Goal: Book appointment/travel/reservation

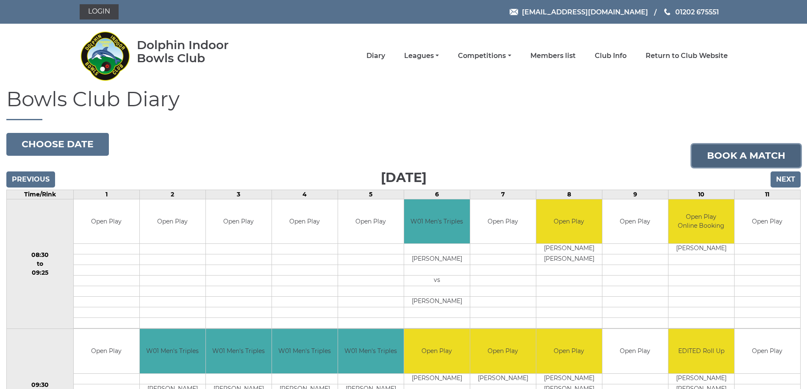
click at [771, 153] on link "Book a match" at bounding box center [746, 155] width 109 height 23
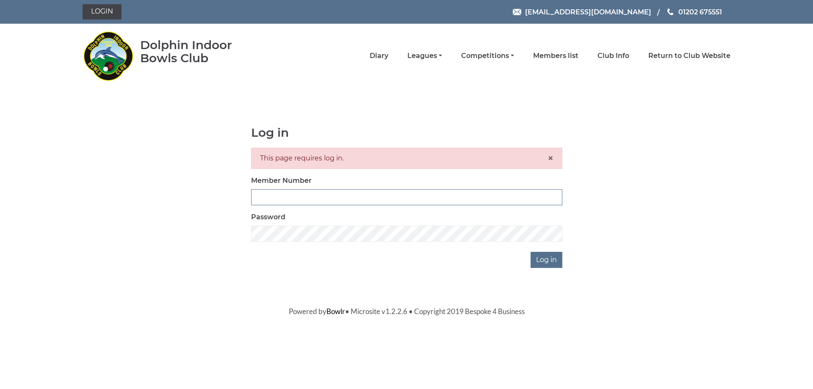
type input "3279"
click at [548, 266] on input "Log in" at bounding box center [547, 260] width 32 height 16
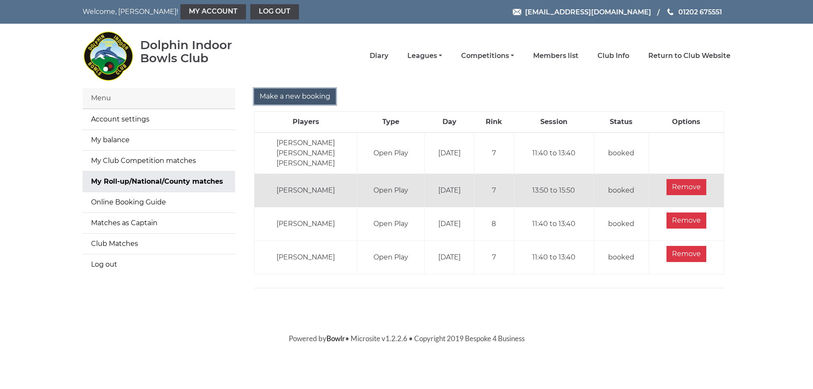
click at [296, 96] on input "Make a new booking" at bounding box center [295, 97] width 82 height 16
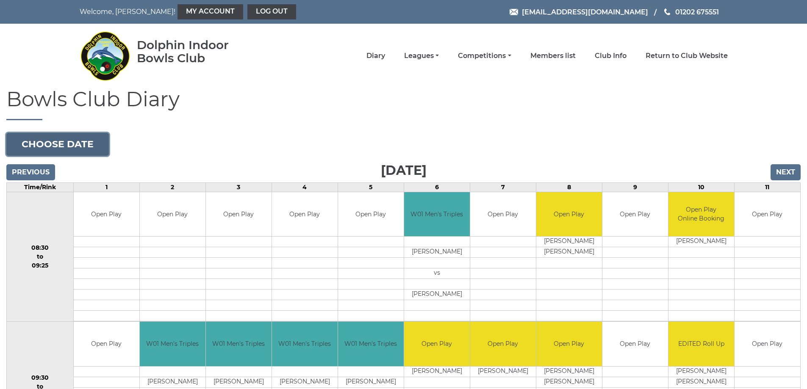
click at [53, 149] on button "Choose date" at bounding box center [57, 144] width 102 height 23
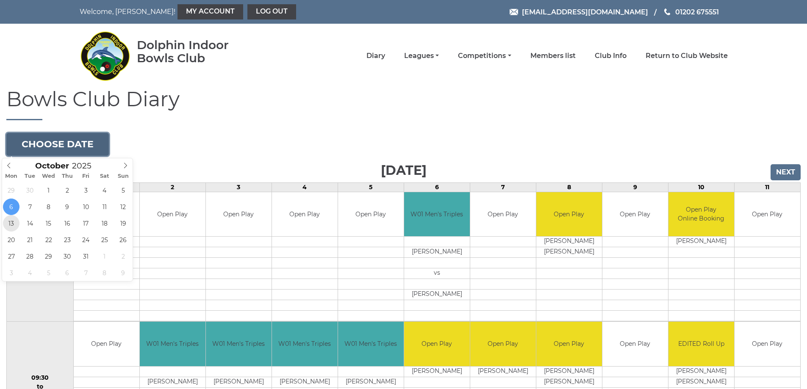
type input "2025-10-13"
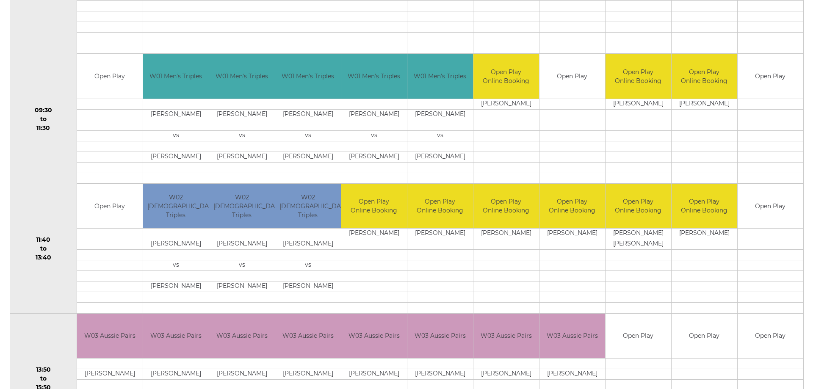
scroll to position [271, 0]
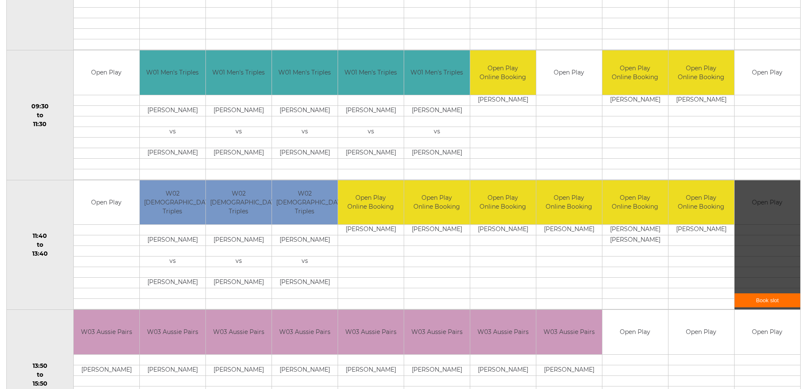
click at [771, 202] on div "Book slot" at bounding box center [767, 245] width 66 height 130
click at [770, 299] on link "Book slot" at bounding box center [767, 301] width 66 height 14
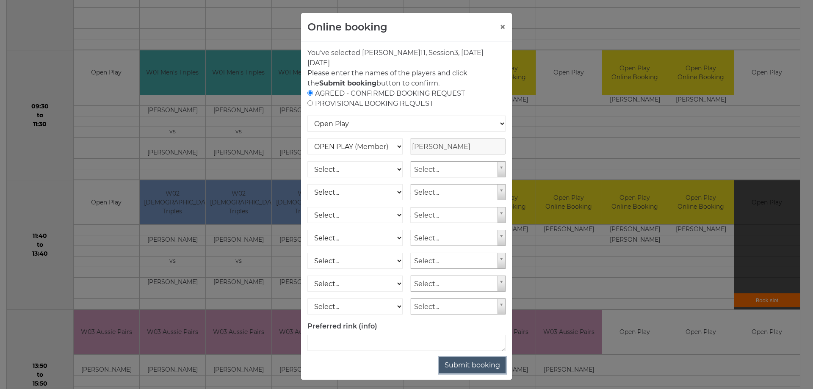
click at [462, 365] on button "Submit booking" at bounding box center [472, 365] width 66 height 16
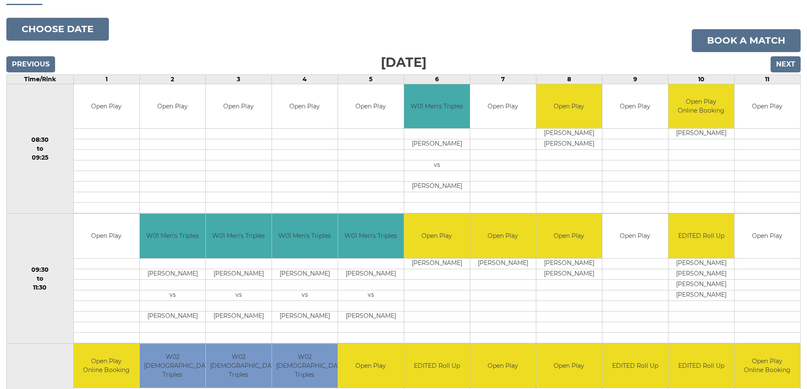
scroll to position [110, 0]
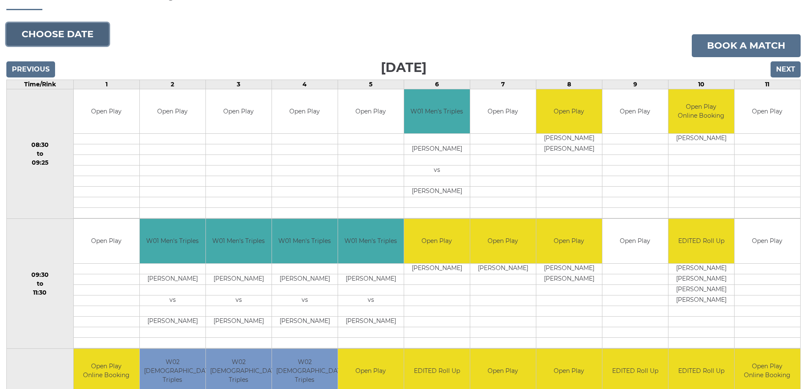
click at [67, 36] on button "Choose date" at bounding box center [57, 34] width 102 height 23
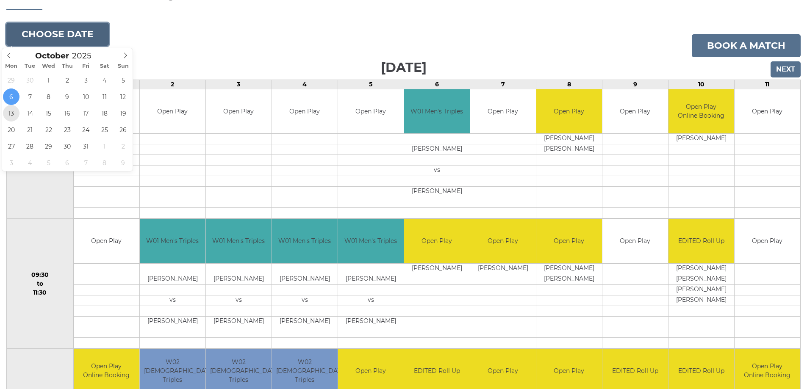
type input "2025-10-13"
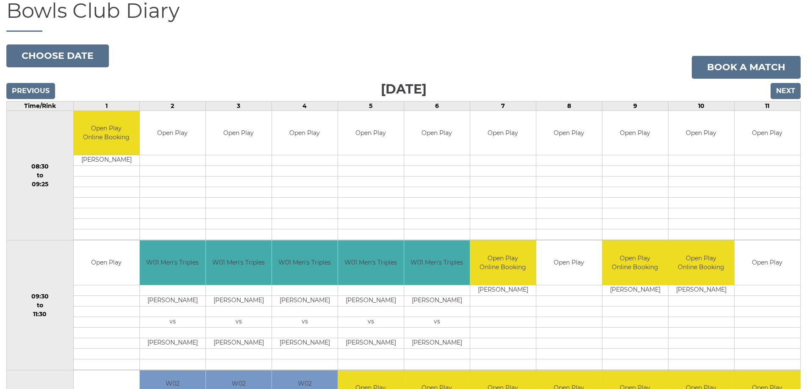
scroll to position [100, 0]
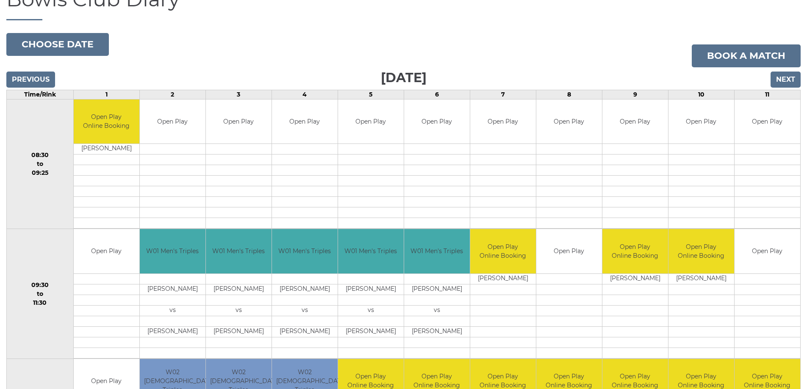
click at [106, 147] on td "John WELTON" at bounding box center [107, 149] width 66 height 11
drag, startPoint x: 106, startPoint y: 147, endPoint x: 98, endPoint y: 150, distance: 8.3
click at [98, 150] on td "John WELTON" at bounding box center [107, 149] width 66 height 11
click at [104, 146] on td "[PERSON_NAME]" at bounding box center [107, 149] width 66 height 11
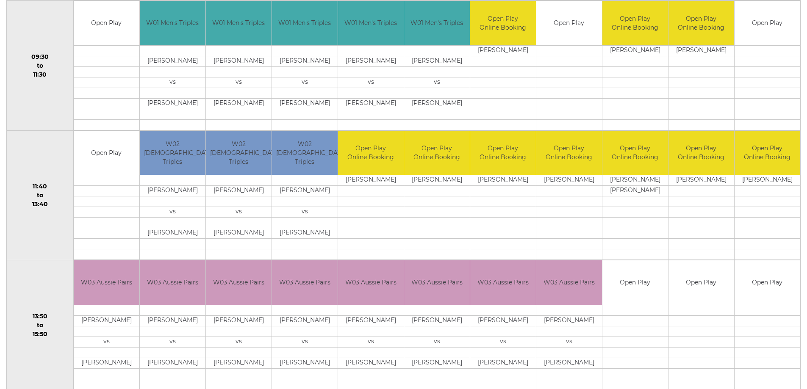
scroll to position [321, 0]
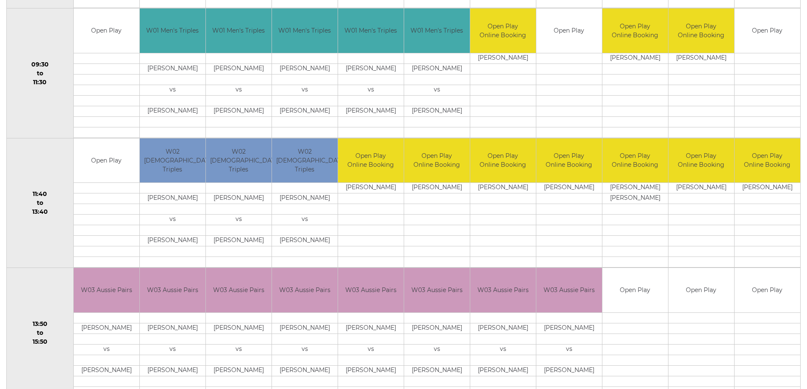
click at [765, 186] on td "[PERSON_NAME]" at bounding box center [767, 188] width 66 height 11
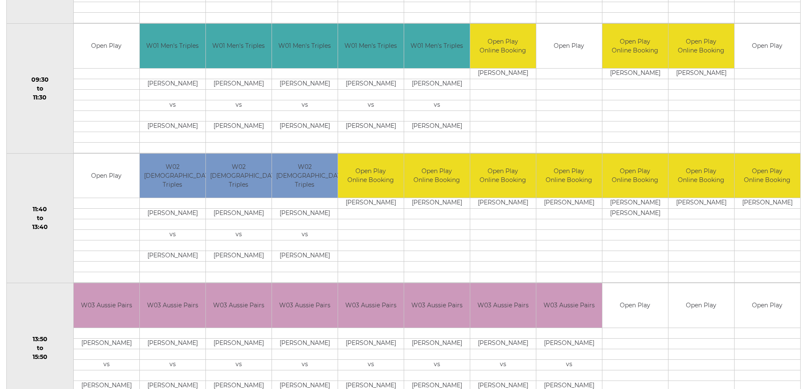
scroll to position [307, 0]
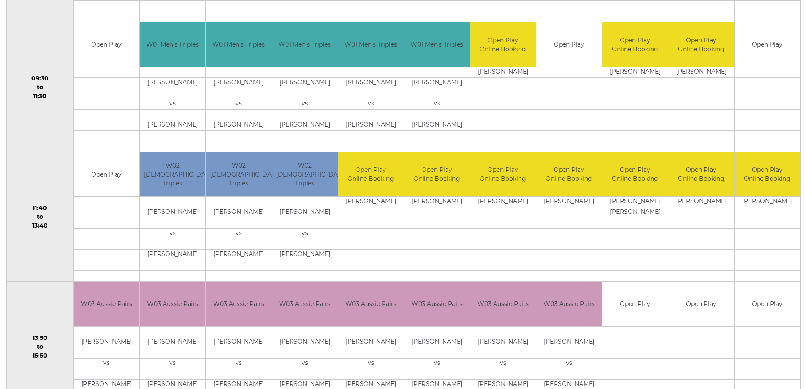
click at [755, 200] on td "[PERSON_NAME]" at bounding box center [767, 202] width 66 height 11
drag, startPoint x: 755, startPoint y: 200, endPoint x: 779, endPoint y: 203, distance: 23.9
click at [779, 203] on td "[PERSON_NAME]" at bounding box center [767, 202] width 66 height 11
click at [760, 197] on td "[PERSON_NAME]" at bounding box center [767, 202] width 66 height 11
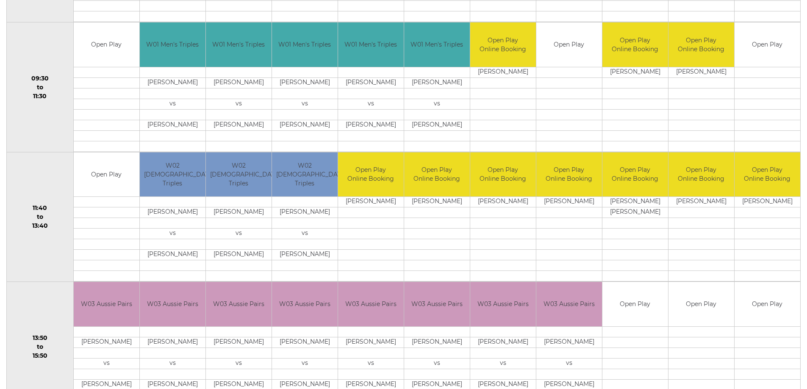
click at [760, 197] on td "[PERSON_NAME]" at bounding box center [767, 202] width 66 height 11
click at [765, 210] on td at bounding box center [767, 213] width 66 height 11
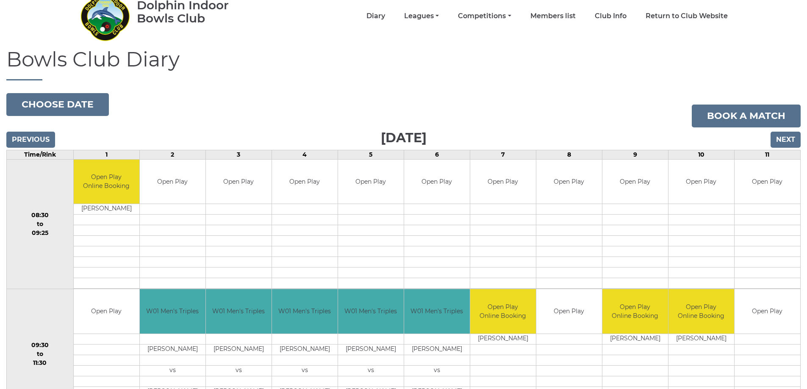
scroll to position [0, 0]
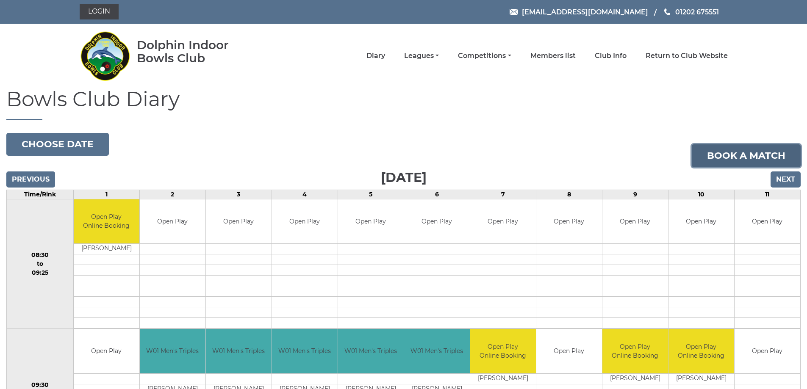
click at [751, 154] on link "Book a match" at bounding box center [746, 155] width 109 height 23
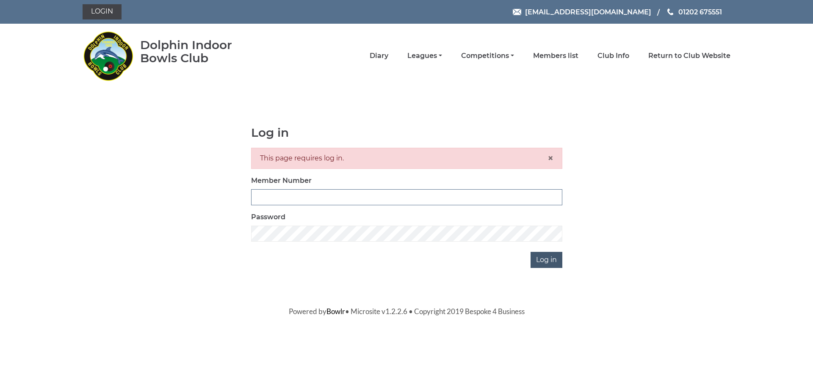
type input "3279"
click at [543, 257] on input "Log in" at bounding box center [547, 260] width 32 height 16
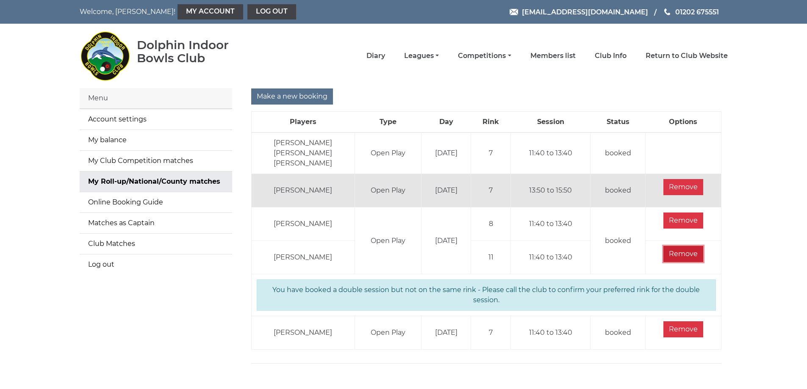
click at [687, 250] on input "Remove" at bounding box center [683, 254] width 40 height 16
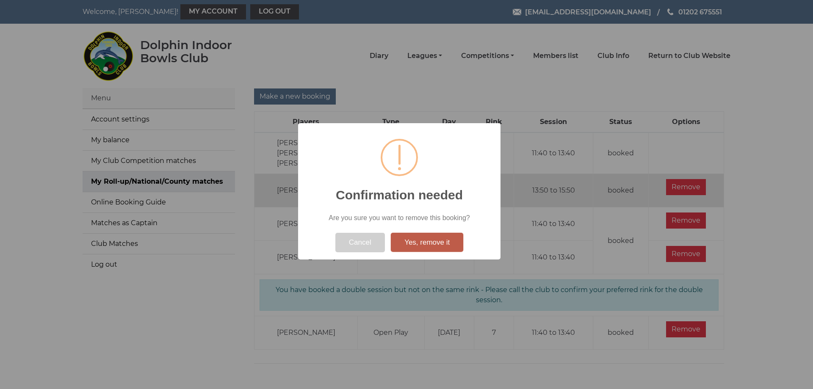
click at [416, 244] on button "Yes, remove it" at bounding box center [427, 242] width 72 height 19
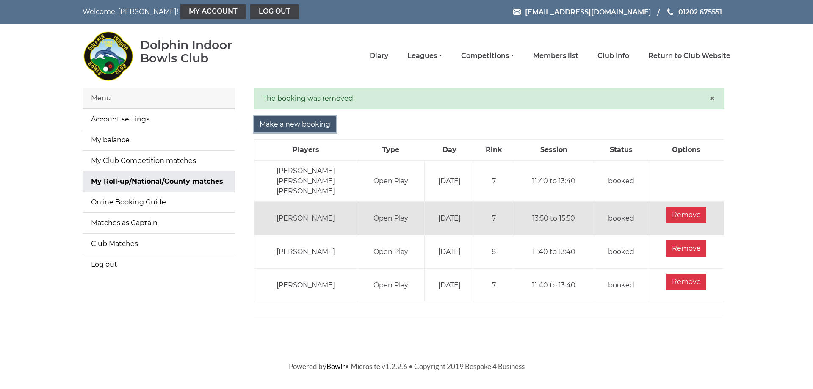
click at [288, 124] on input "Make a new booking" at bounding box center [295, 124] width 82 height 16
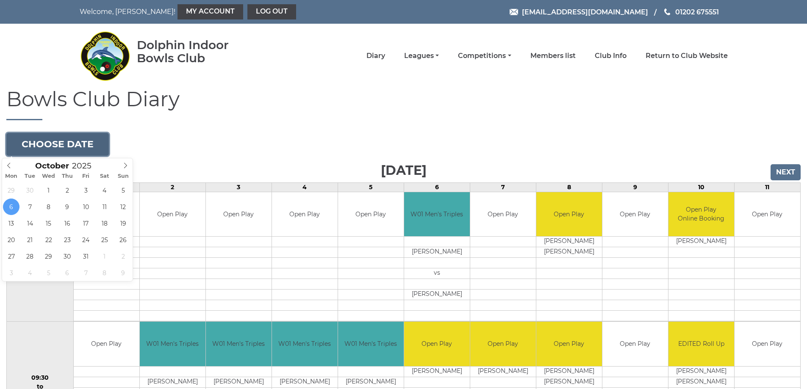
click at [54, 142] on button "Choose date" at bounding box center [57, 144] width 102 height 23
type input "2025-10-20"
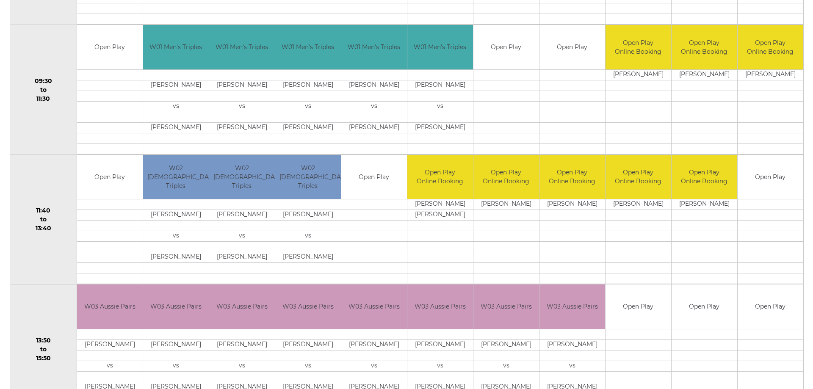
scroll to position [298, 0]
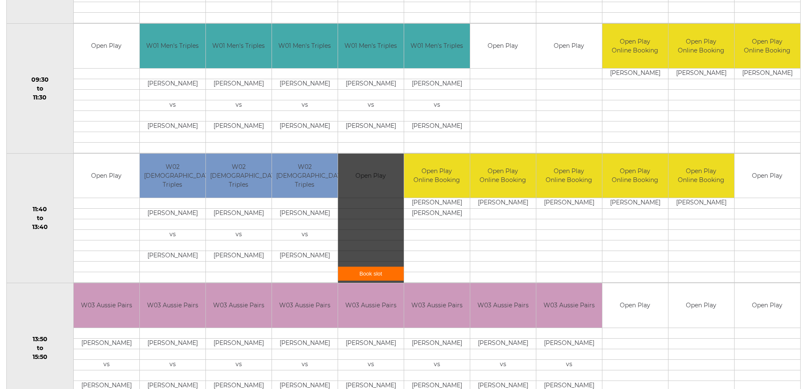
click at [379, 274] on link "Book slot" at bounding box center [371, 274] width 66 height 14
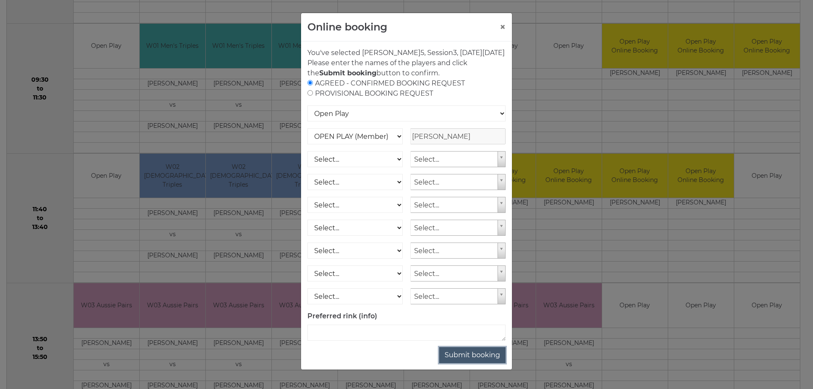
click at [479, 363] on button "Submit booking" at bounding box center [472, 355] width 66 height 16
